Goal: Transaction & Acquisition: Purchase product/service

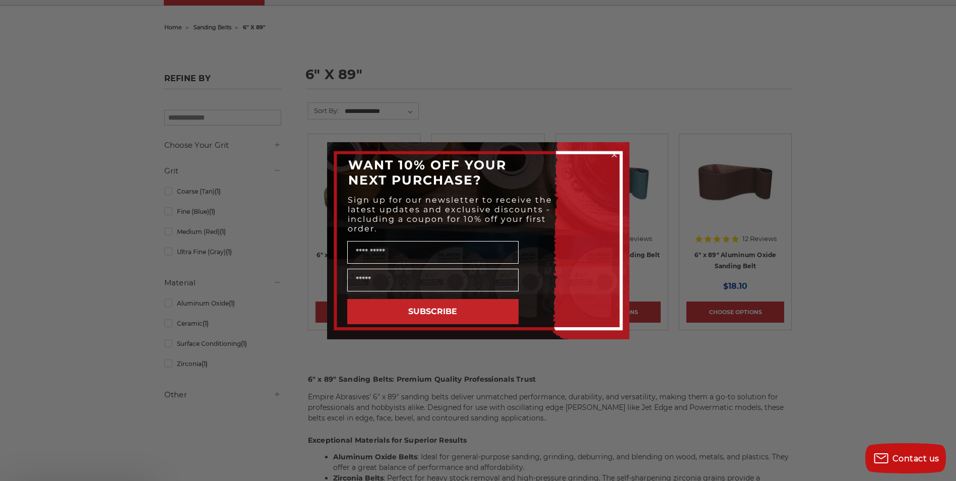
scroll to position [252, 0]
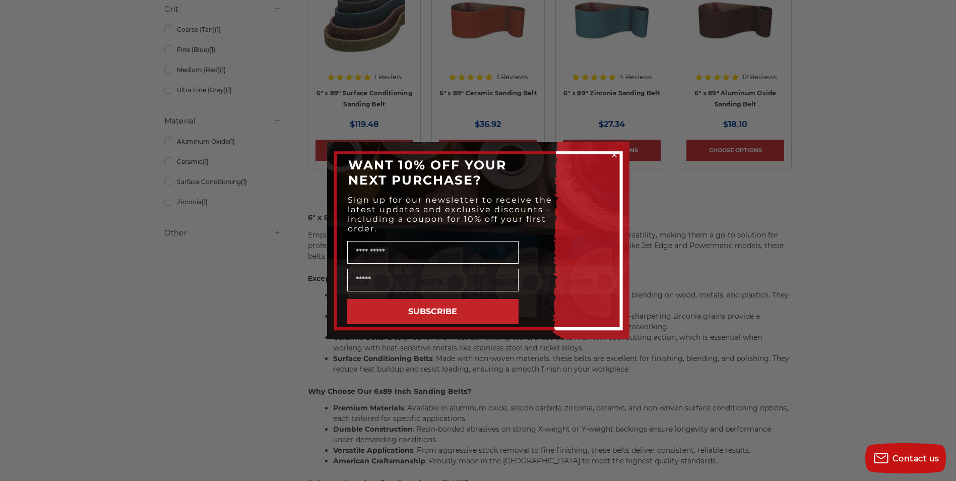
click at [121, 278] on div "Close dialog WANT 10% OFF YOUR NEXT PURCHASE? Sign up for our newsletter to rec…" at bounding box center [478, 240] width 956 height 481
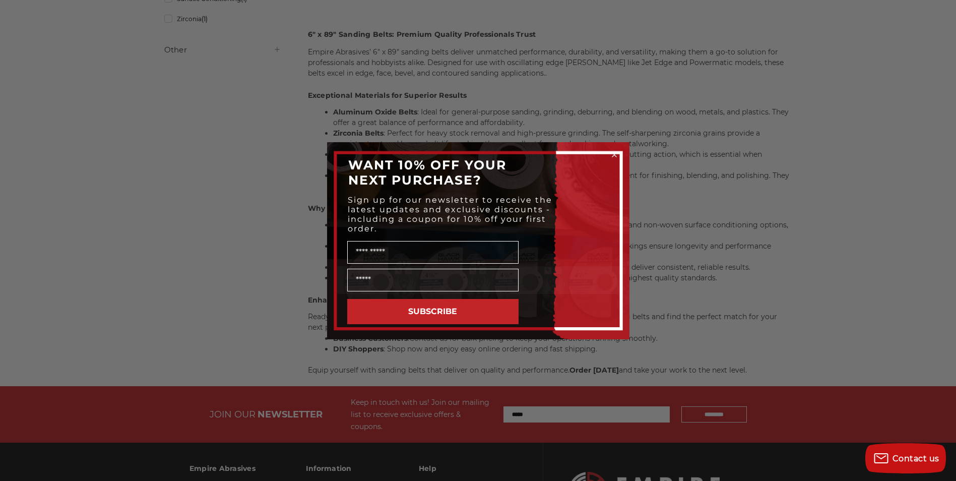
scroll to position [566, 0]
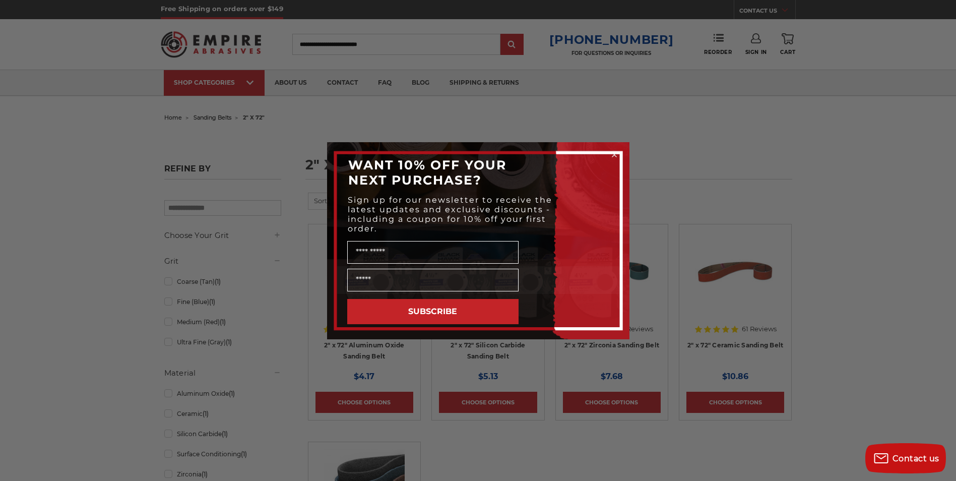
click at [11, 305] on div "Close dialog WANT 10% OFF YOUR NEXT PURCHASE? Sign up for our newsletter to rec…" at bounding box center [478, 240] width 956 height 481
click at [613, 157] on icon "Close dialog" at bounding box center [615, 155] width 4 height 4
